Goal: Task Accomplishment & Management: Manage account settings

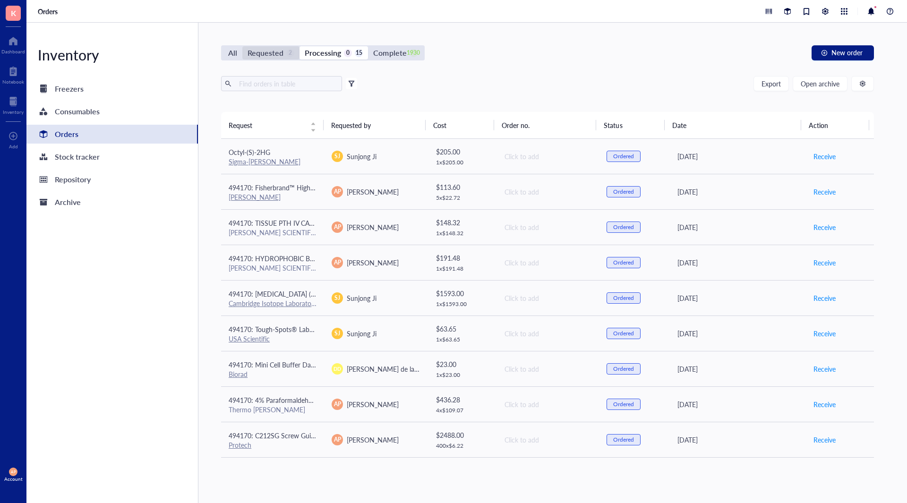
click at [280, 54] on div "Requested" at bounding box center [265, 52] width 36 height 13
click at [242, 46] on input "Requested 2" at bounding box center [242, 46] width 0 height 0
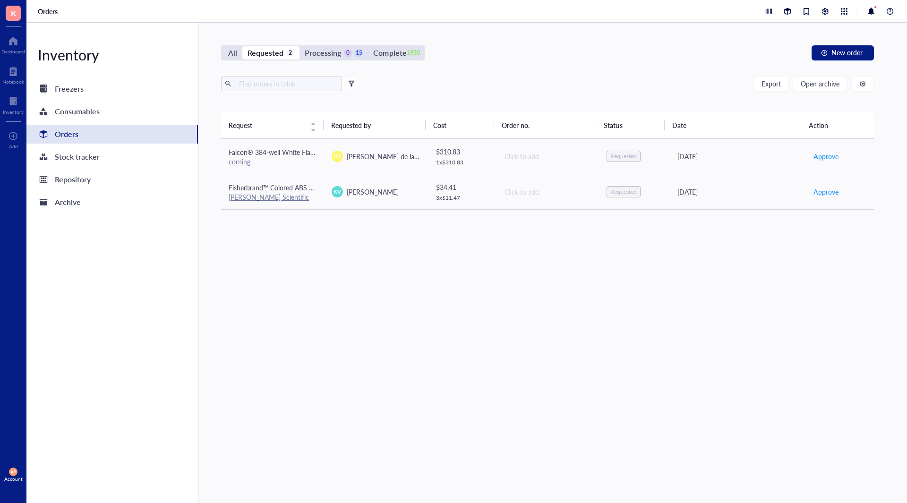
drag, startPoint x: 393, startPoint y: 54, endPoint x: 395, endPoint y: 60, distance: 6.9
click at [393, 54] on div "Complete" at bounding box center [389, 52] width 33 height 13
click at [368, 46] on input "Complete 1930" at bounding box center [368, 46] width 0 height 0
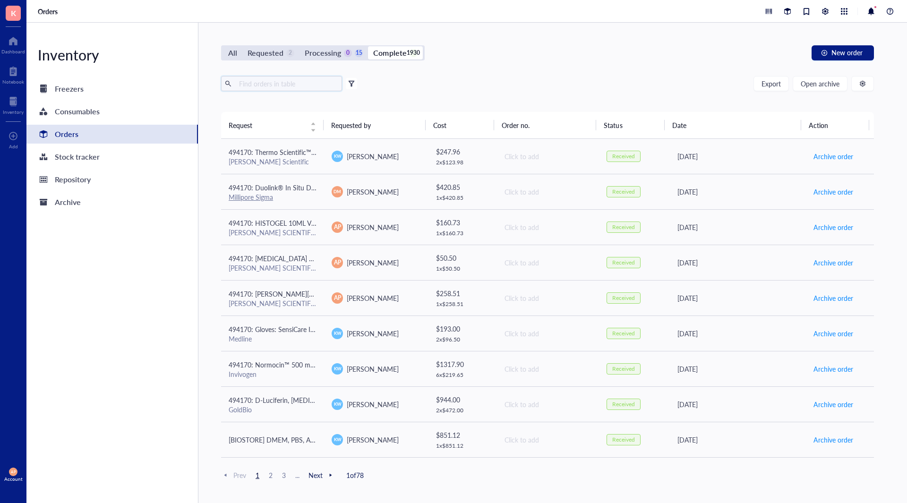
click at [300, 80] on input "text" at bounding box center [286, 83] width 103 height 14
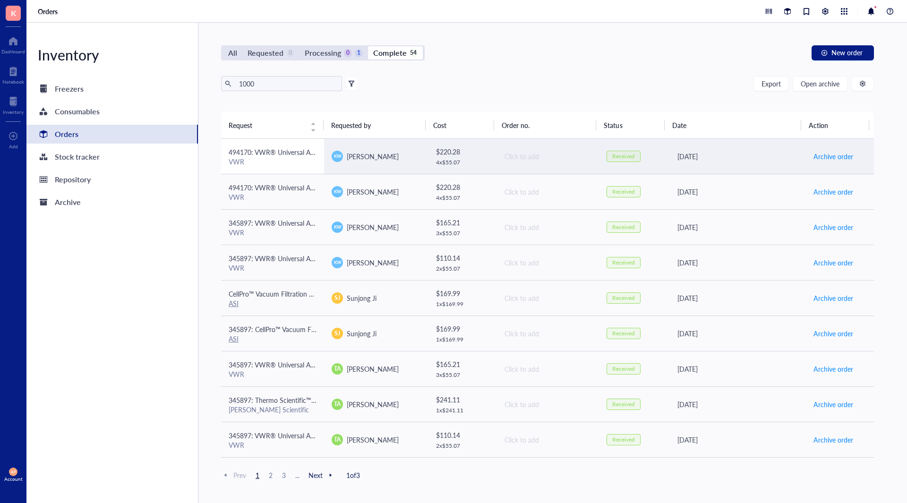
click at [296, 163] on div "VWR" at bounding box center [273, 161] width 88 height 8
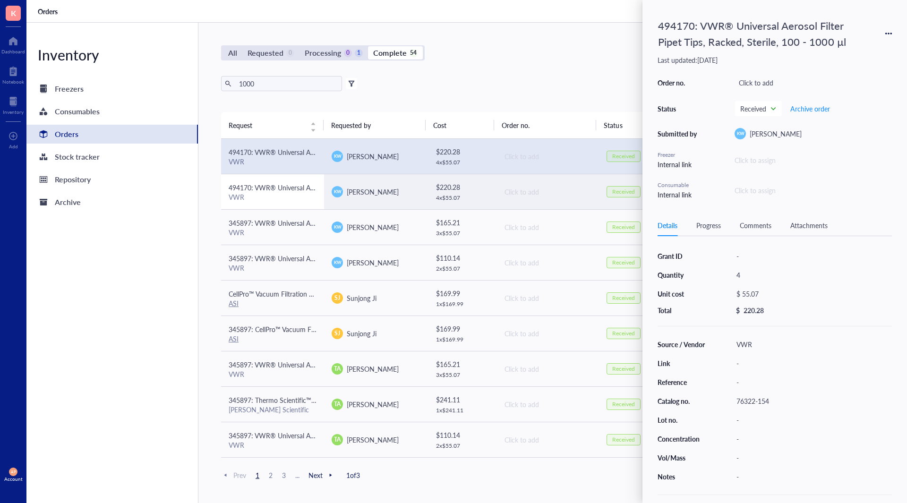
click at [256, 184] on span "494170: VWR® Universal Aerosol Filter Pipet Tips, Racked, Sterile, 100 - 1000 µl" at bounding box center [347, 187] width 236 height 9
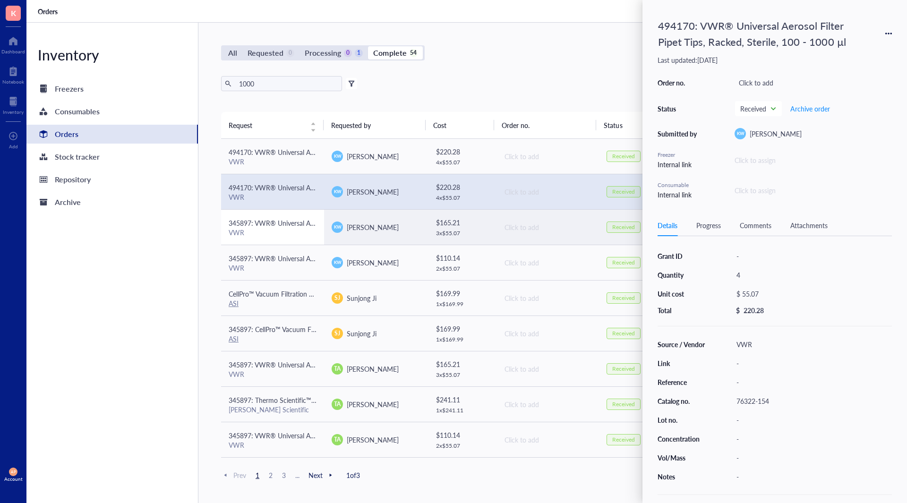
click at [284, 229] on div "VWR" at bounding box center [273, 232] width 88 height 8
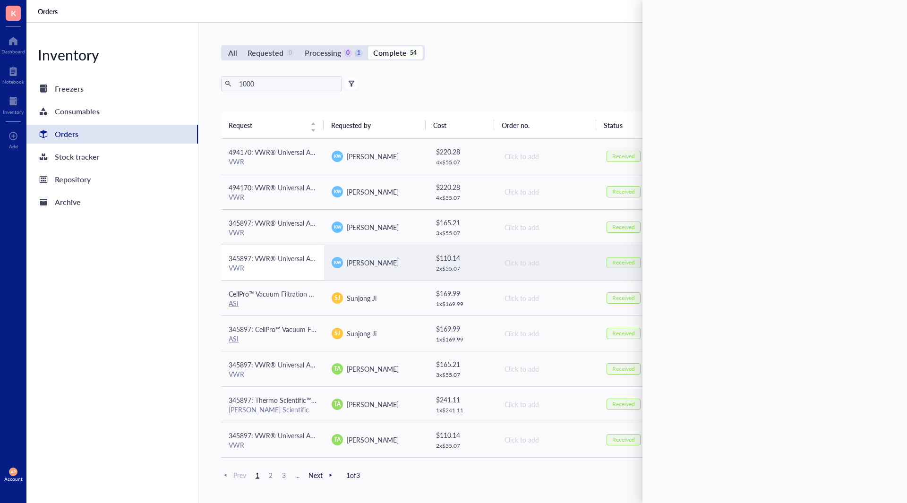
click at [286, 271] on div "VWR" at bounding box center [273, 267] width 88 height 8
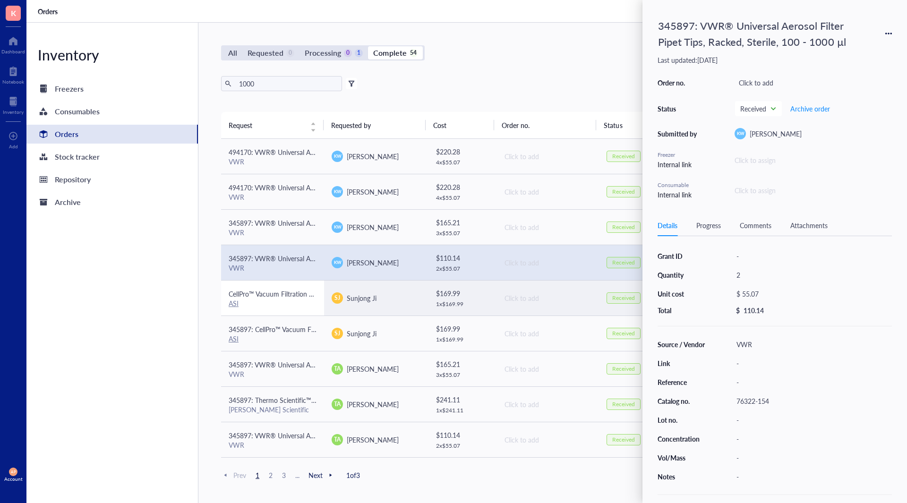
click at [284, 301] on div "ASI" at bounding box center [273, 303] width 88 height 8
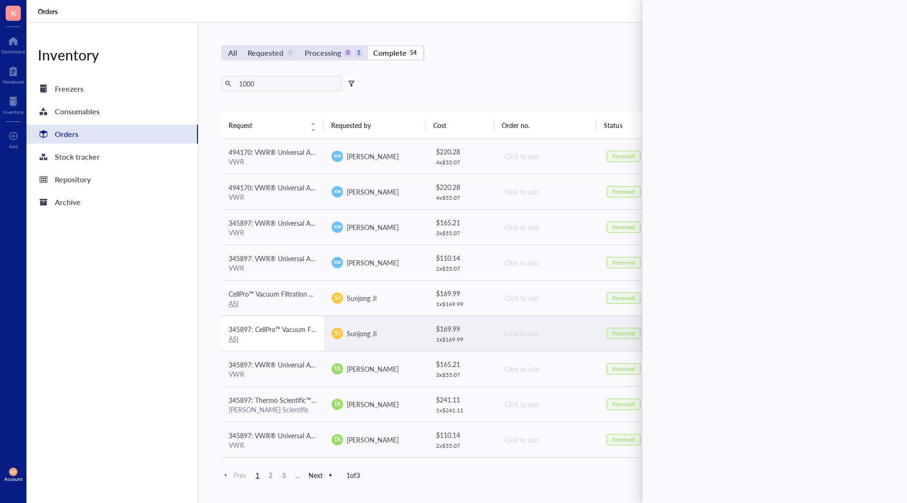
click at [277, 337] on div "ASI" at bounding box center [273, 338] width 88 height 8
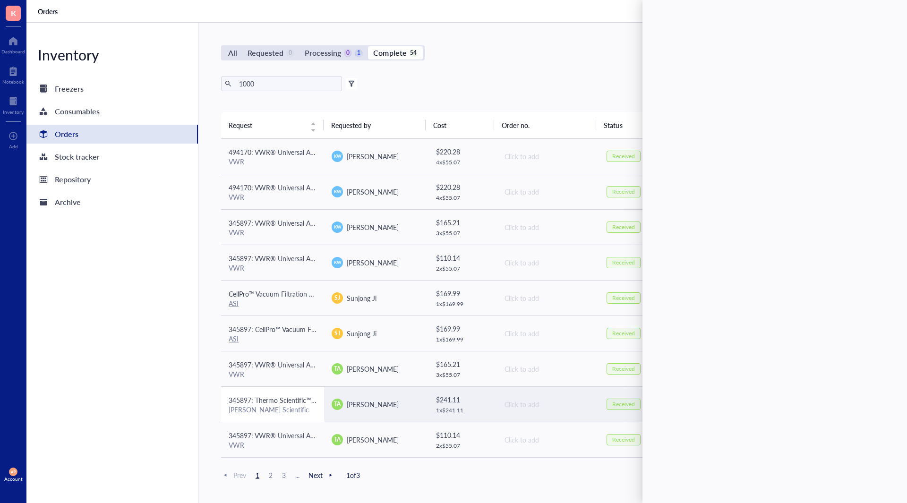
click at [274, 410] on div "[PERSON_NAME] Scientific" at bounding box center [273, 409] width 88 height 8
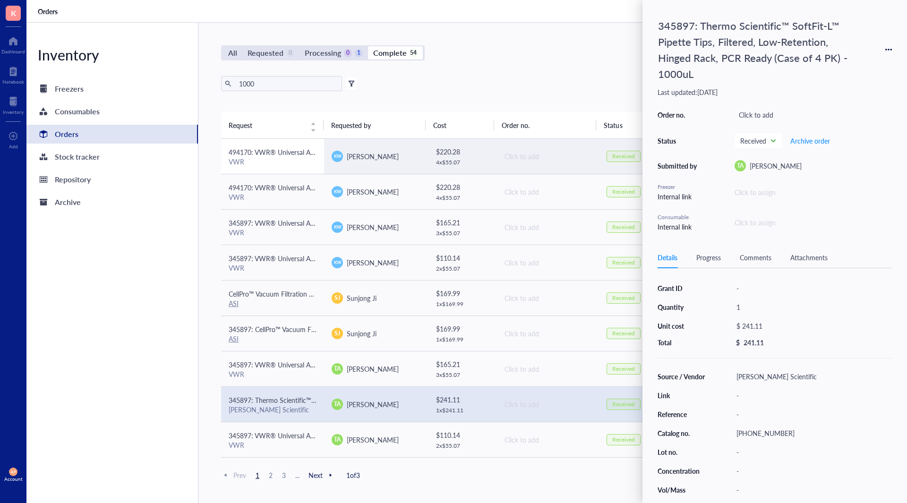
click at [272, 152] on span "494170: VWR® Universal Aerosol Filter Pipet Tips, Racked, Sterile, 100 - 1000 µl" at bounding box center [347, 151] width 236 height 9
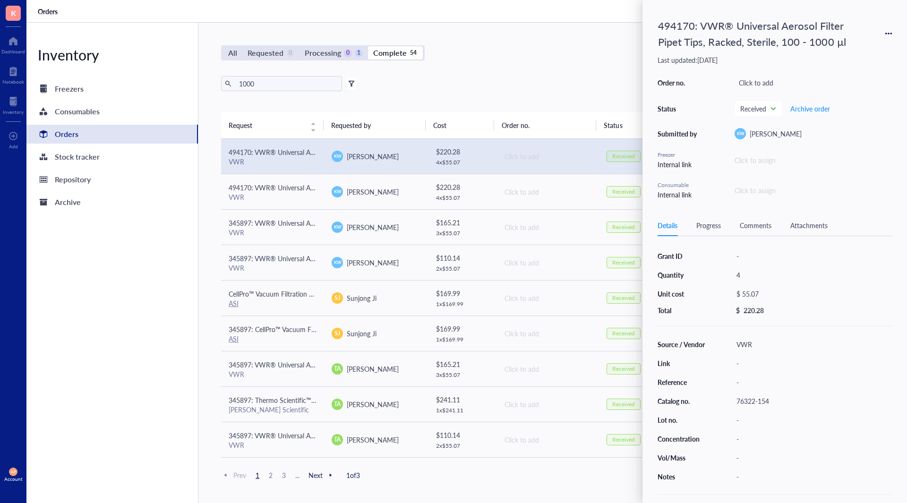
click at [749, 399] on div "76322-154" at bounding box center [812, 400] width 160 height 13
click at [268, 51] on div "Requested" at bounding box center [265, 52] width 36 height 13
click at [242, 46] on input "Requested 0" at bounding box center [242, 46] width 0 height 0
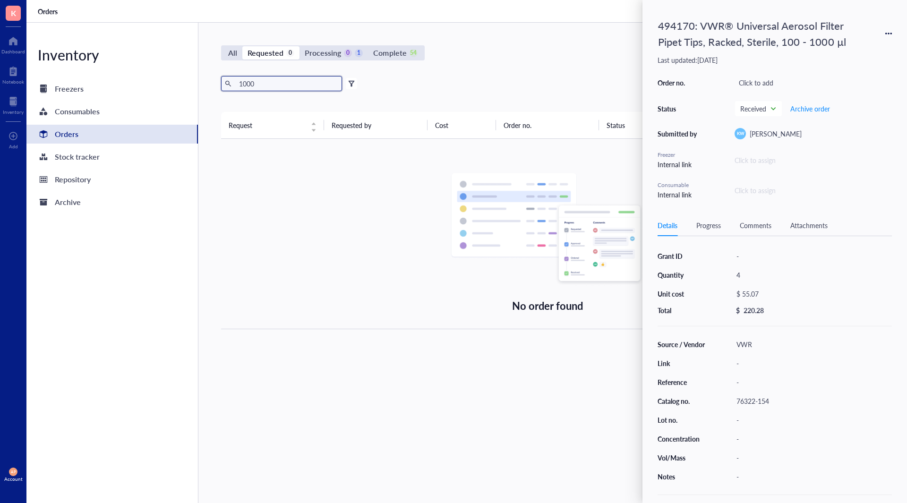
click at [311, 83] on input "1000" at bounding box center [286, 83] width 103 height 14
type input "1"
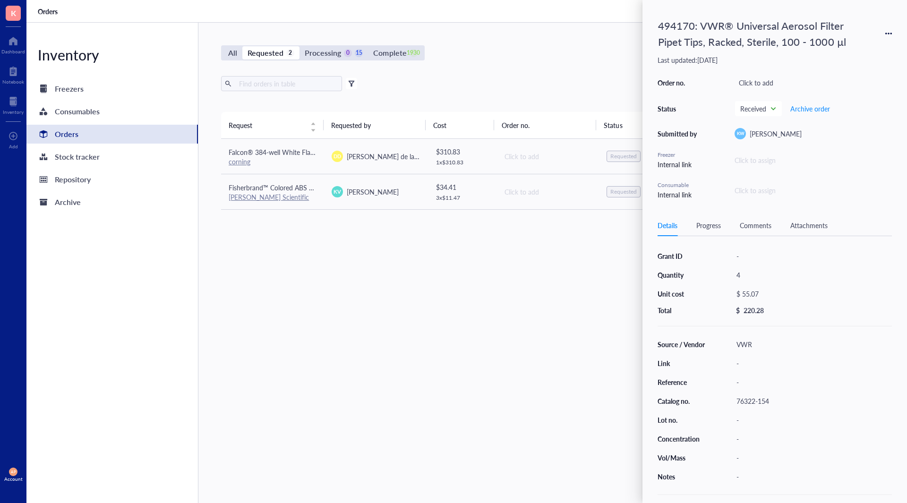
drag, startPoint x: 355, startPoint y: 393, endPoint x: 342, endPoint y: 221, distance: 172.8
click at [357, 394] on div "Request Requested by Cost Order no. Status Date Action Falcon® 384-well White F…" at bounding box center [547, 285] width 653 height 346
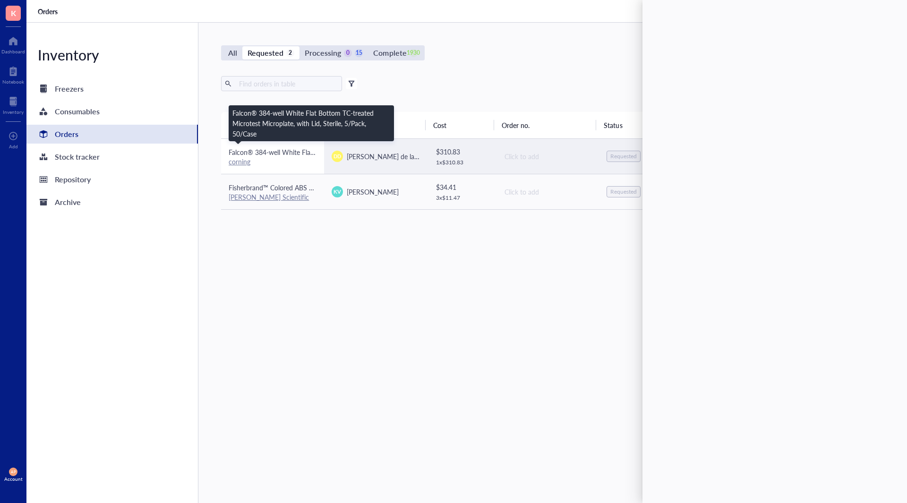
click at [298, 156] on span "Falcon® 384-well White Flat Bottom TC-treated Microtest Microplate, with Lid, S…" at bounding box center [380, 151] width 303 height 9
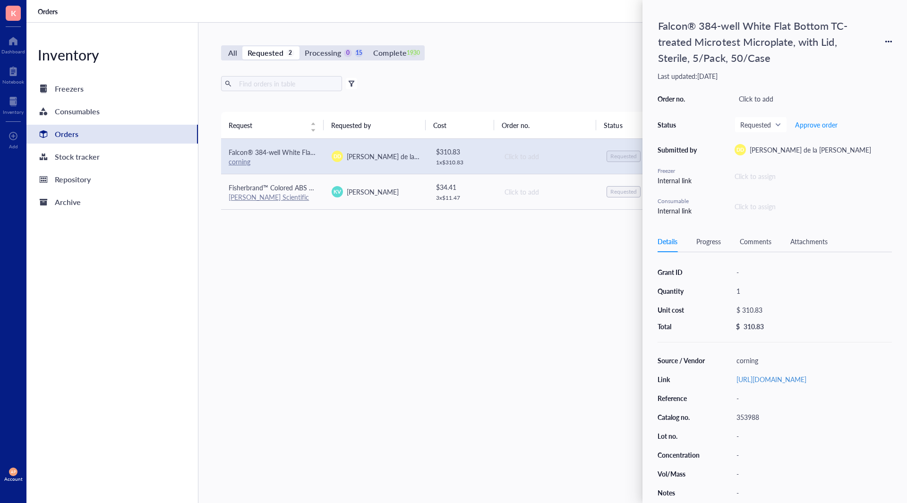
click at [797, 424] on div "353988" at bounding box center [812, 416] width 160 height 13
click at [758, 309] on div "$ 310.83" at bounding box center [810, 309] width 156 height 13
drag, startPoint x: 799, startPoint y: 311, endPoint x: 700, endPoint y: 314, distance: 98.7
click at [704, 314] on div "Grant ID - Quantity 1 Unit cost $ 310.83 Total $ 310.83" at bounding box center [774, 298] width 234 height 67
type input "356.02"
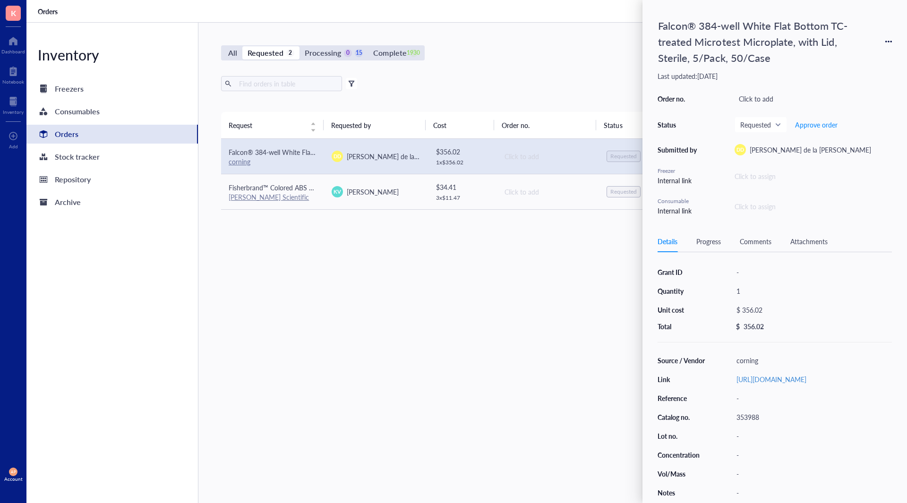
click at [667, 18] on div "Falcon® 384-well White Flat Bottom TC-treated Microtest Microplate, with Lid, S…" at bounding box center [753, 41] width 198 height 53
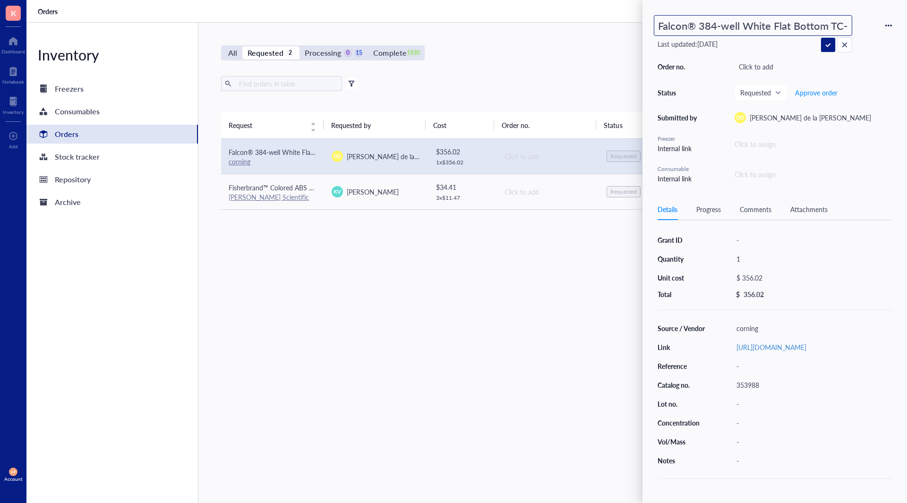
scroll to position [0, 288]
click at [663, 25] on input "Falcon® 384-well White Flat Bottom TC-treated Microtest Microplate, with Lid, S…" at bounding box center [752, 26] width 197 height 20
type input "494170 Falcon® 384-well White Flat Bottom TC-treated Microtest Microplate, with…"
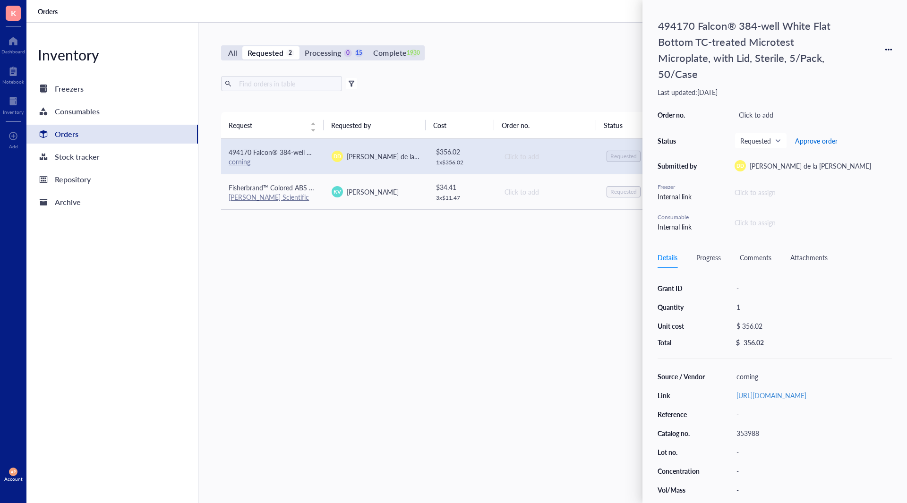
click at [828, 137] on span "Approve order" at bounding box center [816, 141] width 42 height 8
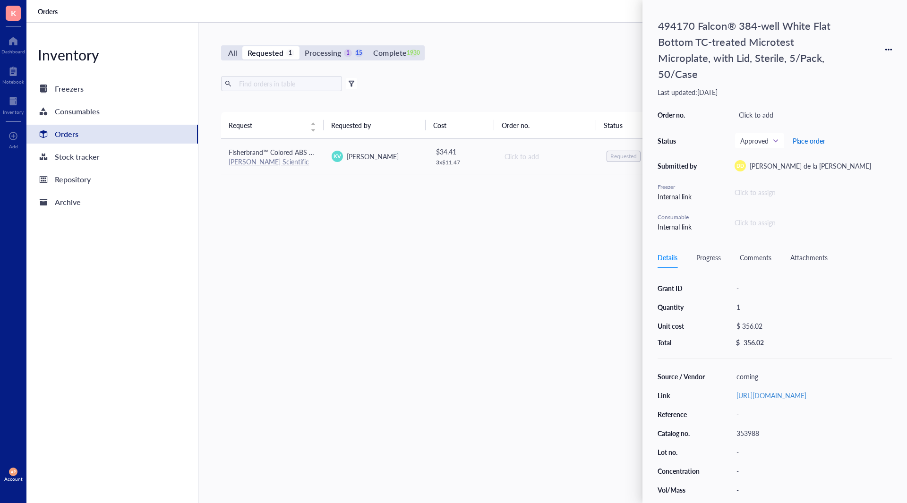
click at [811, 137] on span "Place order" at bounding box center [808, 141] width 33 height 8
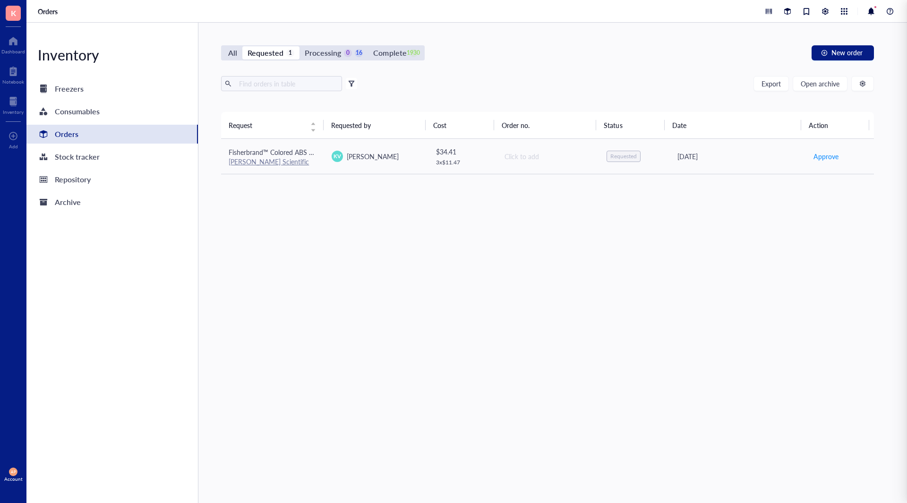
click at [352, 265] on div "Request Requested by Cost Order no. Status Date Action Fisherbrand™ Colored ABS…" at bounding box center [547, 285] width 653 height 346
click at [848, 51] on span "New order" at bounding box center [846, 53] width 31 height 8
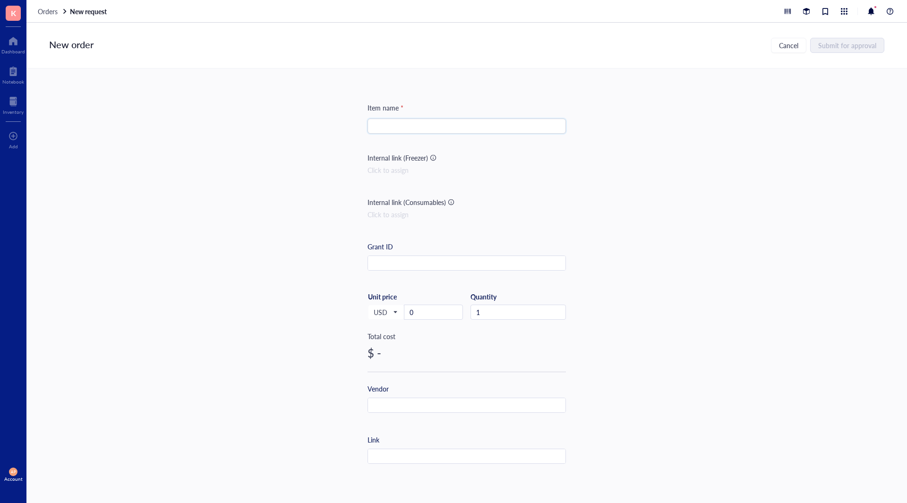
click at [391, 124] on input "search" at bounding box center [466, 126] width 187 height 14
paste input "VWR PIPET TIP RKD CLR ST 1000UL PK960 PunchOut product"
click at [385, 127] on input "VWR PIPET TIP RKD CLR ST 1000UL PK960 PunchOut product" at bounding box center [466, 126] width 187 height 14
click at [373, 127] on input "VWR PIPET TIP RKD CLR ST 1000UL PK960 PunchOut product" at bounding box center [466, 126] width 187 height 14
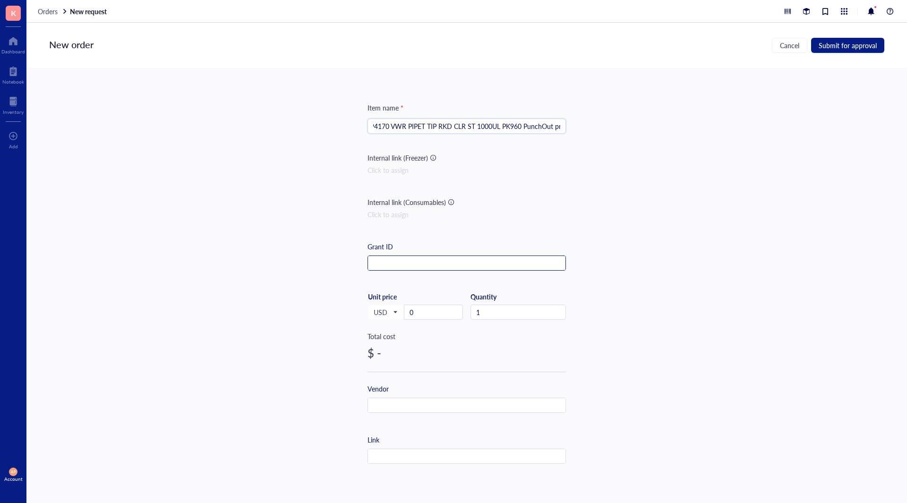
type input "494170 VWR PIPET TIP RKD CLR ST 1000UL PK960 PunchOut product"
click at [450, 260] on input "text" at bounding box center [466, 263] width 197 height 15
type input "494170"
click at [437, 314] on input "0" at bounding box center [433, 312] width 58 height 14
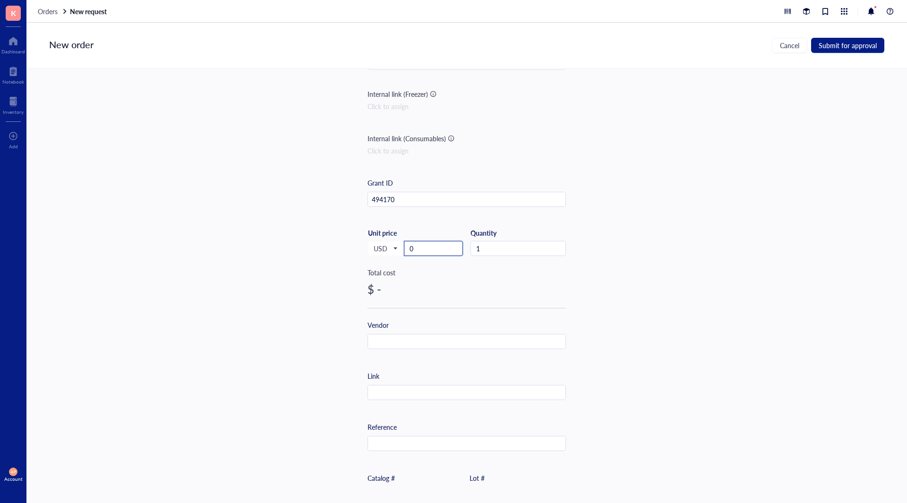
scroll to position [142, 0]
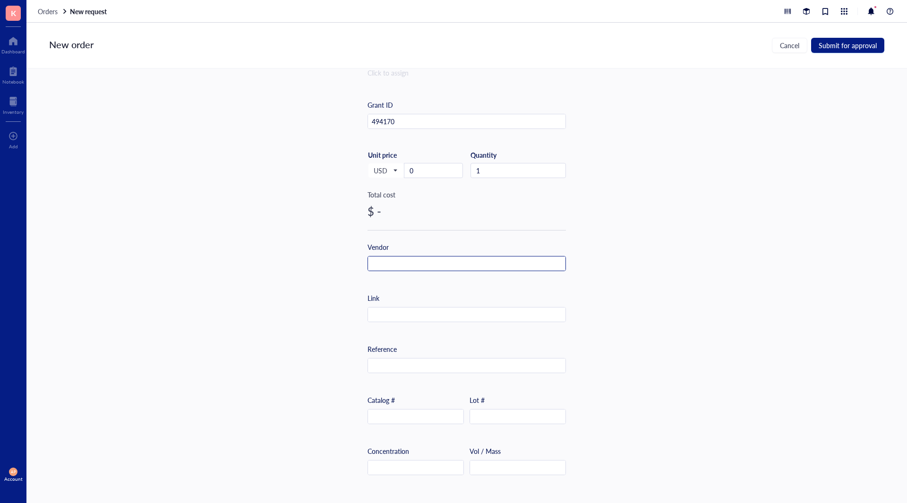
click at [371, 263] on input "text" at bounding box center [466, 263] width 197 height 15
click at [410, 266] on input "V" at bounding box center [466, 263] width 197 height 15
click at [405, 264] on input "VW" at bounding box center [466, 263] width 197 height 15
drag, startPoint x: 451, startPoint y: 312, endPoint x: 444, endPoint y: 363, distance: 51.4
click at [450, 313] on input "text" at bounding box center [466, 314] width 197 height 15
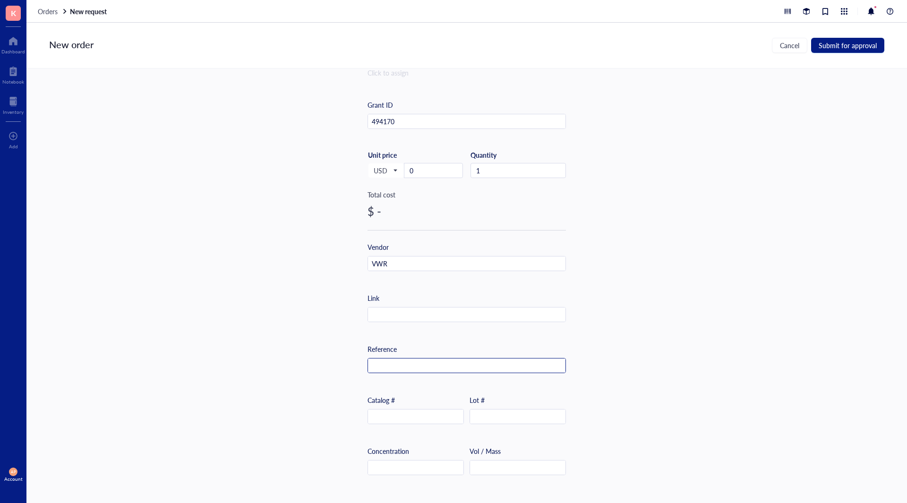
drag, startPoint x: 444, startPoint y: 364, endPoint x: 438, endPoint y: 408, distance: 44.3
click at [443, 369] on input "text" at bounding box center [466, 365] width 197 height 15
click at [436, 412] on input "text" at bounding box center [415, 416] width 95 height 15
click at [505, 169] on input "1" at bounding box center [518, 170] width 94 height 14
click at [416, 177] on input "0" at bounding box center [433, 170] width 58 height 14
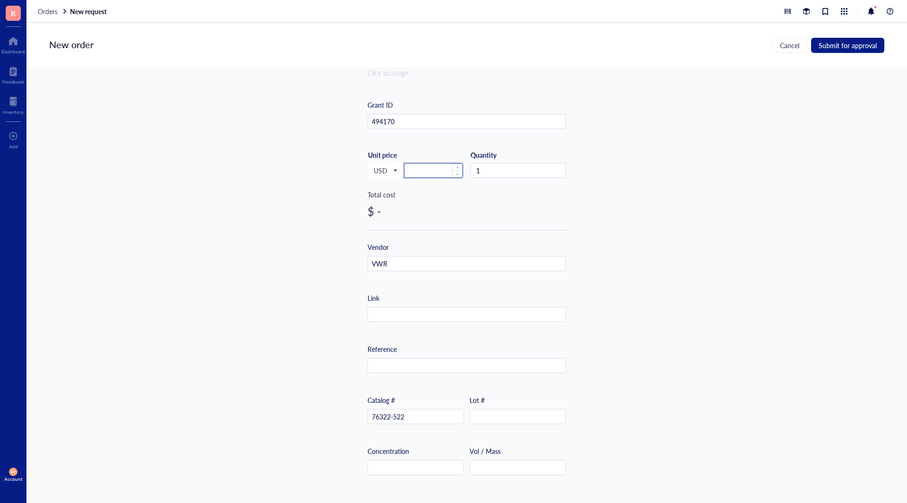
click at [420, 170] on input "number" at bounding box center [433, 170] width 58 height 14
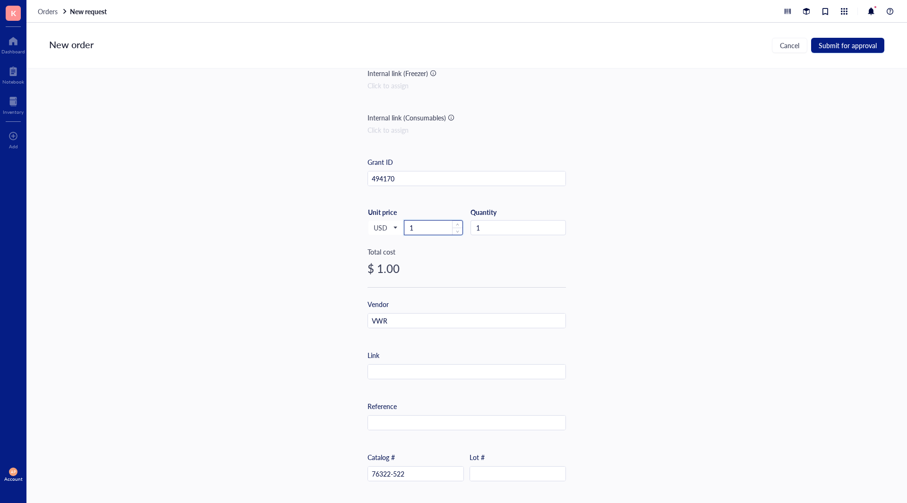
click at [420, 231] on input "1" at bounding box center [433, 228] width 58 height 14
click at [420, 231] on input "13" at bounding box center [433, 228] width 58 height 14
click at [420, 231] on input "137" at bounding box center [433, 228] width 58 height 14
click at [427, 229] on input "137.3" at bounding box center [433, 228] width 58 height 14
click at [863, 51] on button "Submit for approval" at bounding box center [847, 45] width 73 height 15
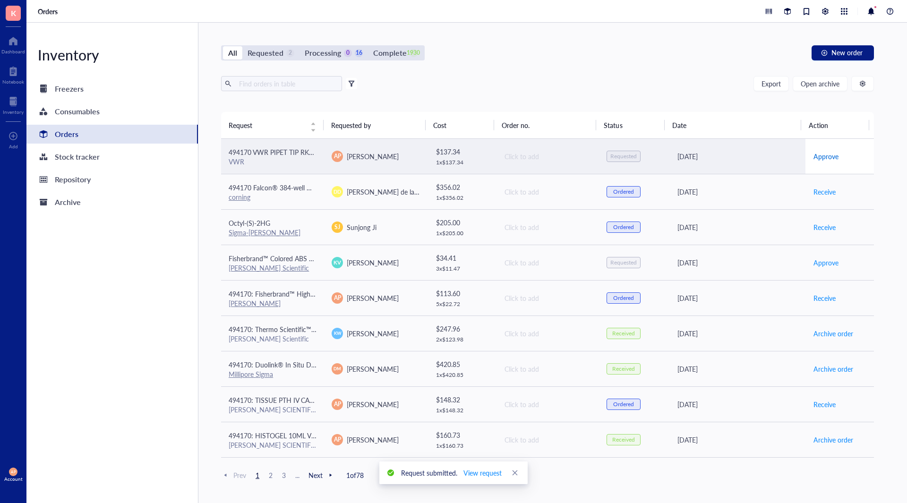
click at [820, 159] on span "Approve" at bounding box center [825, 156] width 25 height 10
click at [820, 155] on span "Place order" at bounding box center [829, 156] width 33 height 10
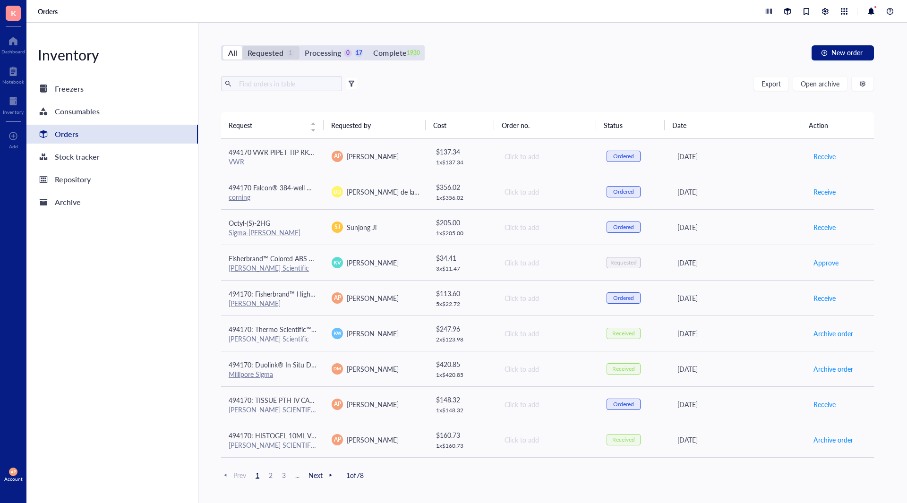
click at [274, 51] on div "Requested" at bounding box center [265, 52] width 36 height 13
click at [242, 46] on input "Requested 1" at bounding box center [242, 46] width 0 height 0
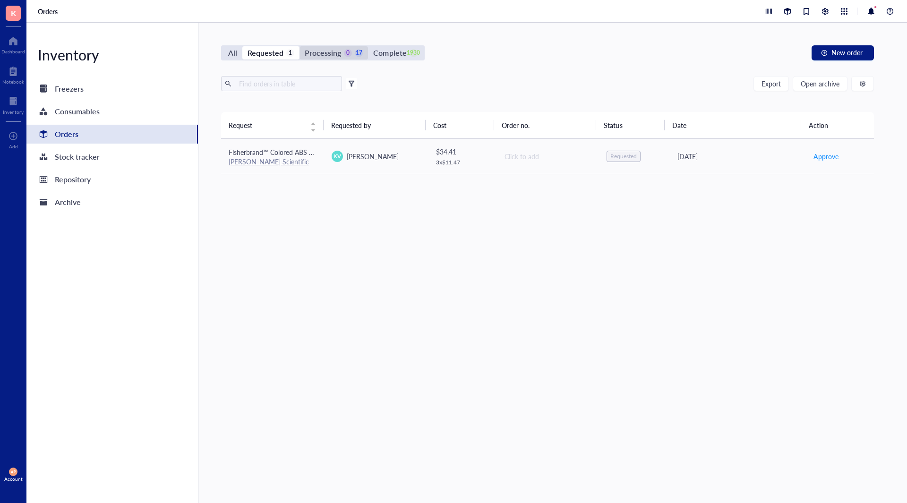
click at [344, 56] on div "0" at bounding box center [348, 53] width 8 height 8
click at [299, 46] on input "Processing 0 17" at bounding box center [299, 46] width 0 height 0
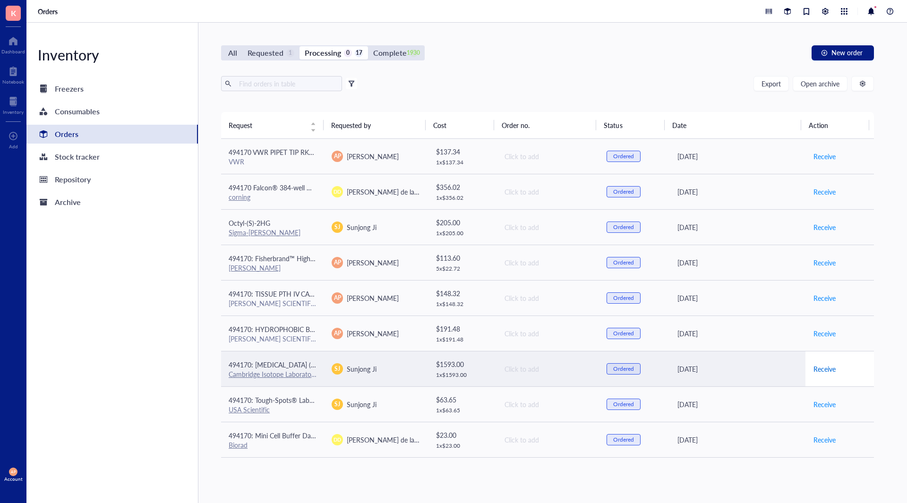
click at [821, 368] on span "Receive" at bounding box center [824, 369] width 22 height 10
